Goal: Transaction & Acquisition: Book appointment/travel/reservation

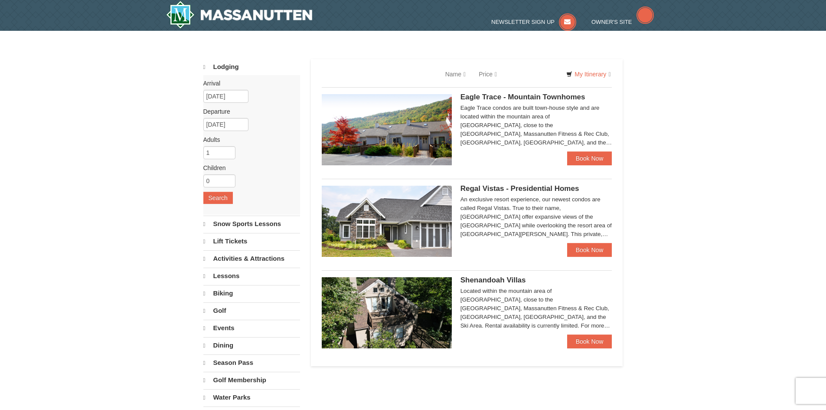
select select "9"
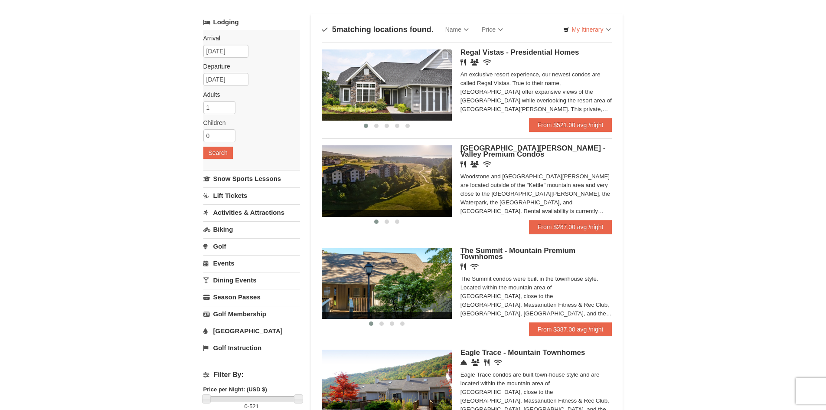
scroll to position [43, 0]
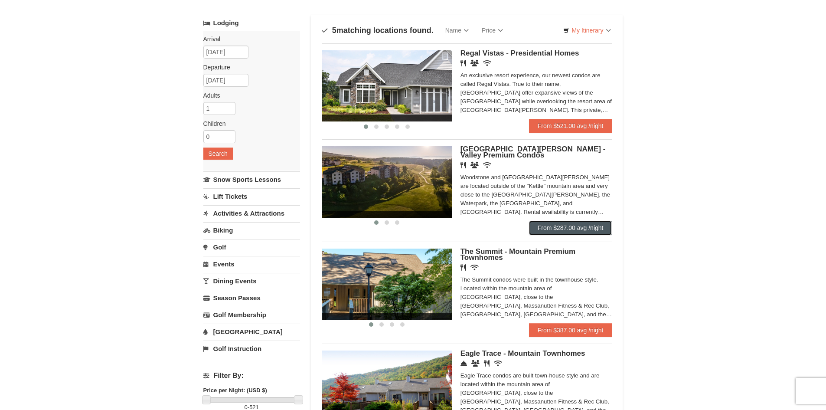
click at [570, 225] on link "From $287.00 avg /night" at bounding box center [570, 228] width 83 height 14
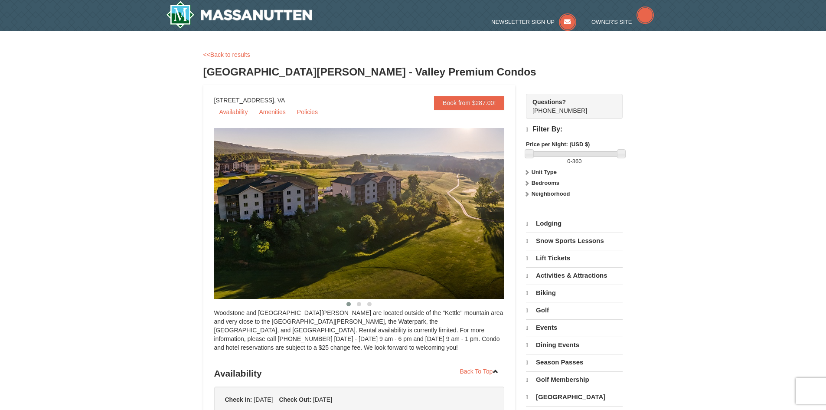
select select "9"
